Goal: Ask a question

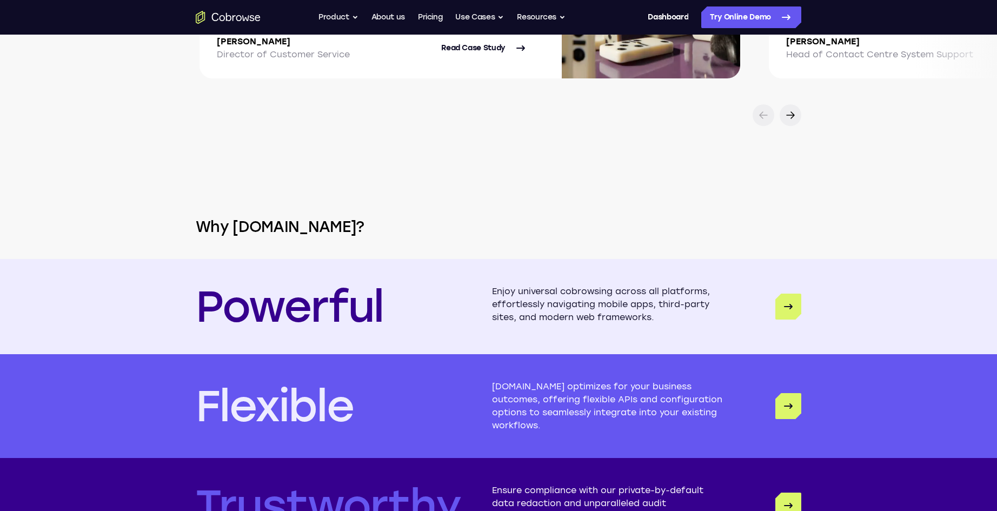
scroll to position [3247, 0]
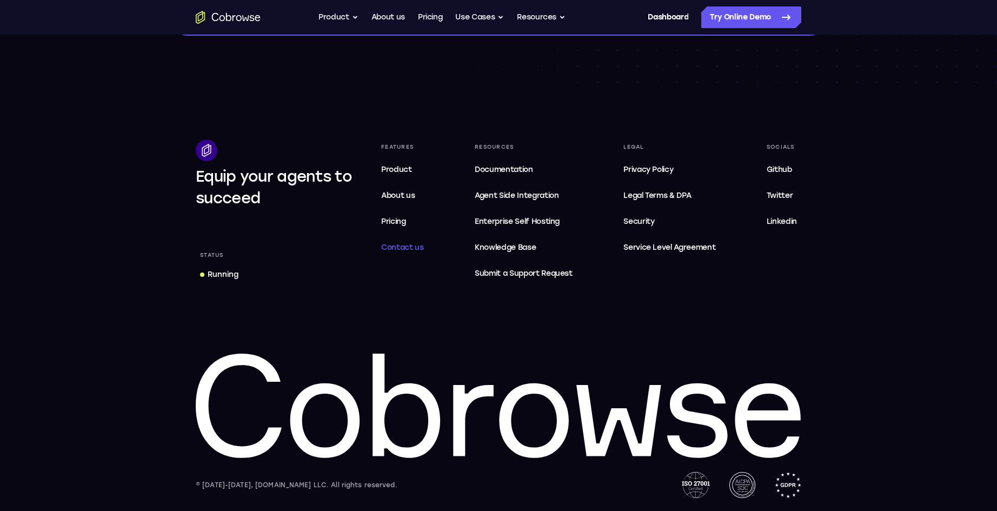
click at [397, 252] on span "Contact us" at bounding box center [402, 247] width 43 height 9
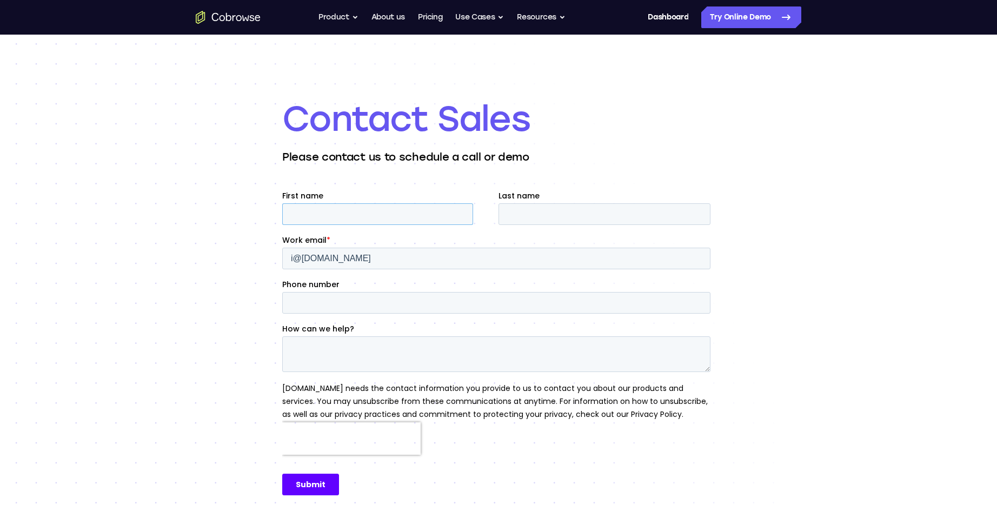
scroll to position [15, 0]
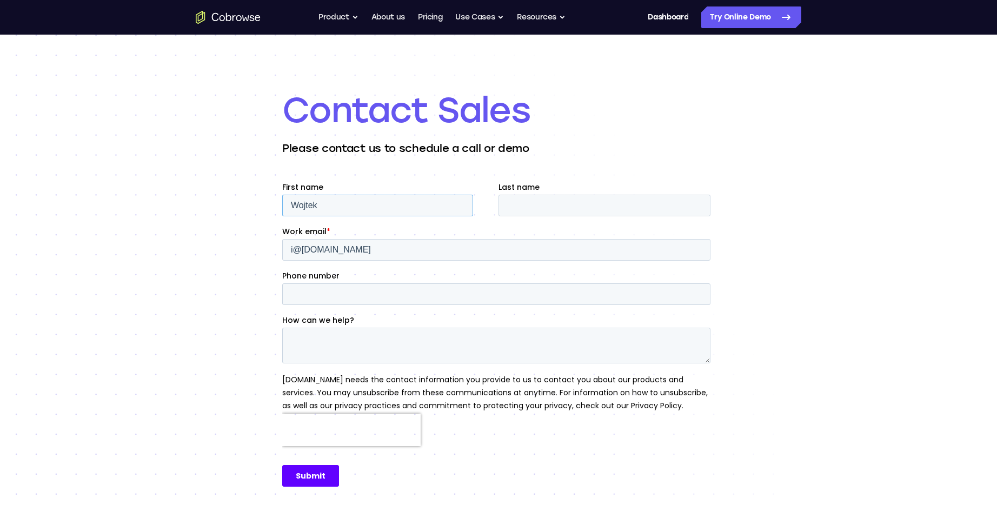
type input "Wojtek"
type input "Gud"
type input "5616000065"
type textarea "need help. your prod"
click at [533, 18] on button "Resources" at bounding box center [541, 17] width 49 height 22
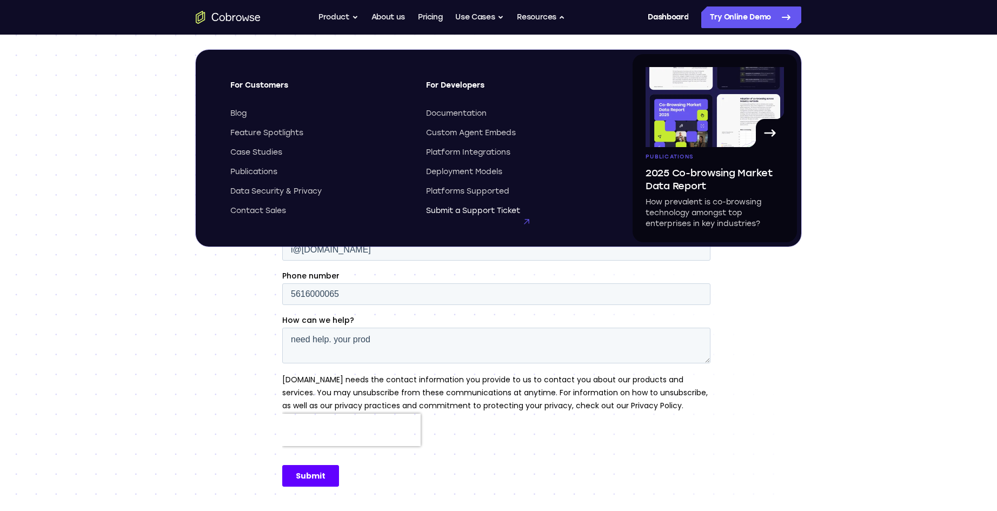
click at [491, 211] on span "Submit a Support Ticket" at bounding box center [473, 210] width 94 height 11
